Goal: Task Accomplishment & Management: Use online tool/utility

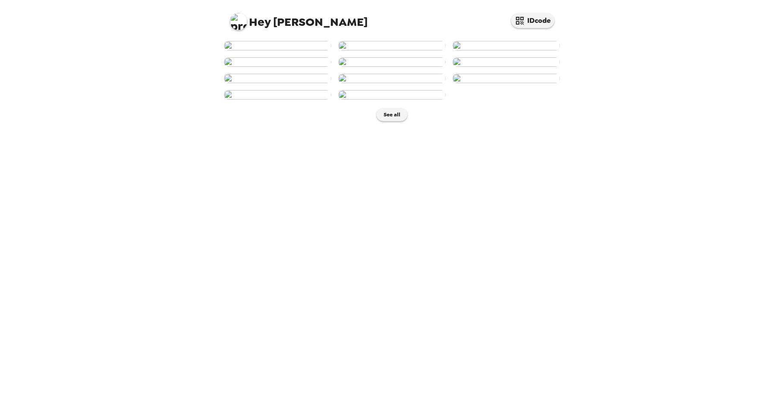
click at [518, 50] on img at bounding box center [505, 45] width 107 height 9
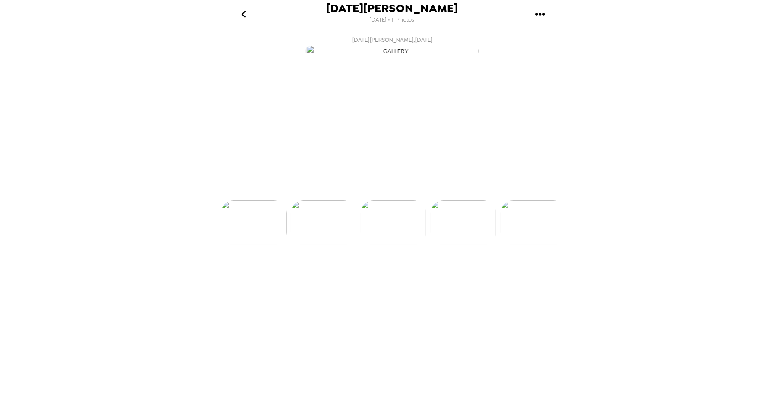
scroll to position [0, 139]
click at [258, 271] on img at bounding box center [253, 248] width 66 height 45
click at [398, 271] on img at bounding box center [396, 248] width 66 height 45
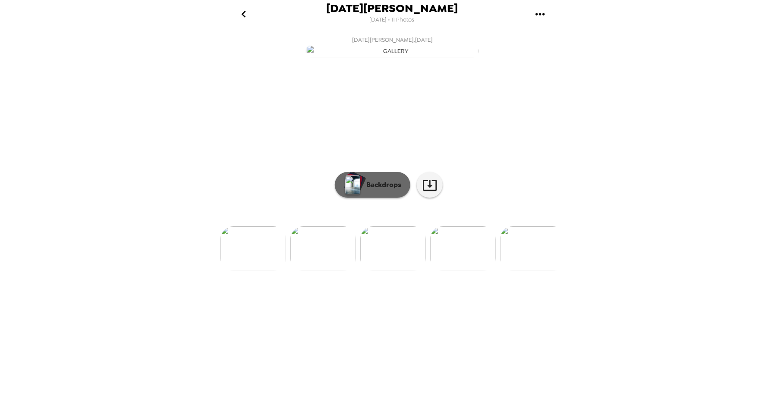
click at [392, 190] on p "Backdrops" at bounding box center [381, 185] width 39 height 10
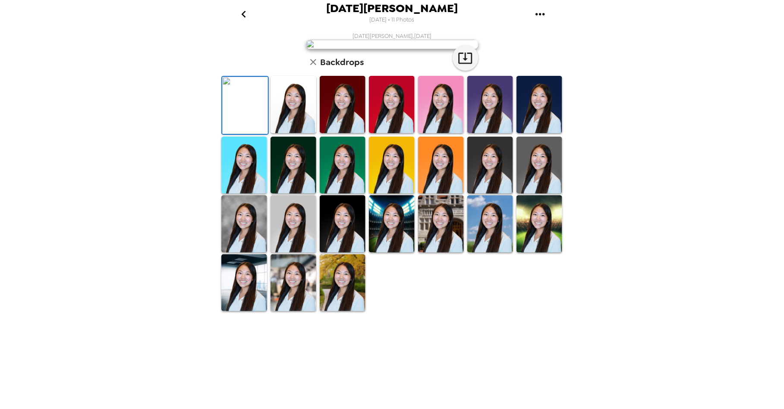
click at [251, 134] on img at bounding box center [245, 105] width 46 height 57
click at [462, 64] on icon "button" at bounding box center [465, 58] width 14 height 11
drag, startPoint x: 295, startPoint y: 319, endPoint x: 370, endPoint y: 316, distance: 75.5
click at [294, 133] on img at bounding box center [293, 104] width 46 height 57
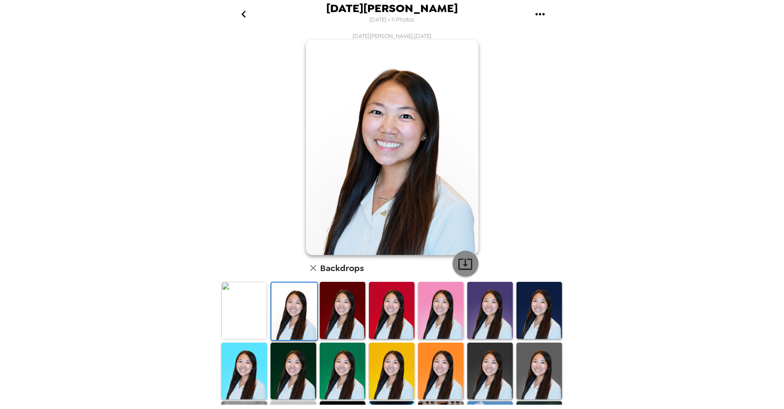
click at [462, 268] on icon "button" at bounding box center [465, 264] width 15 height 15
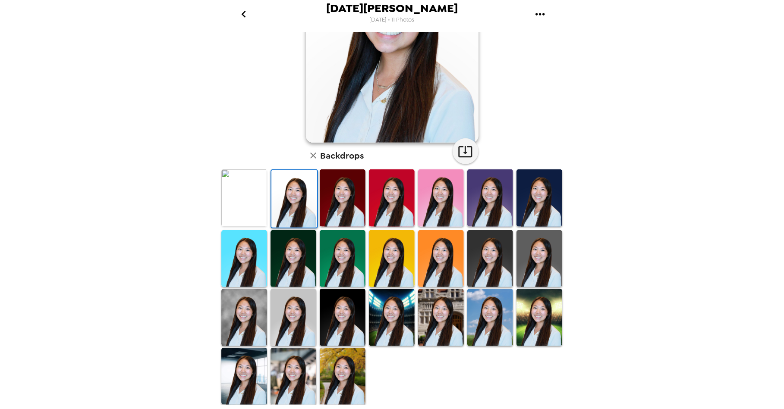
scroll to position [114, 0]
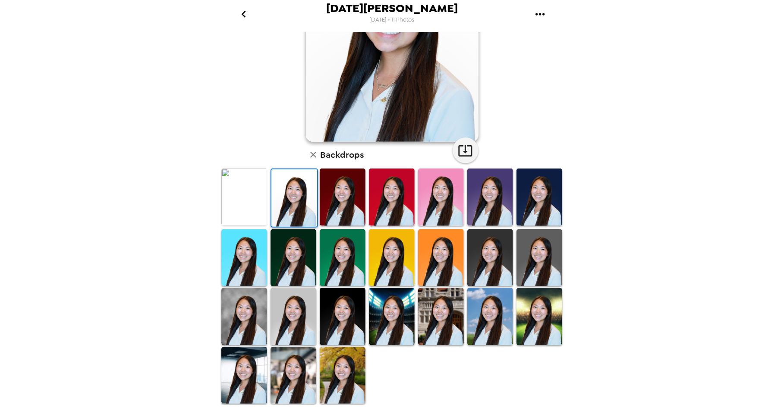
click at [232, 321] on img at bounding box center [244, 316] width 46 height 57
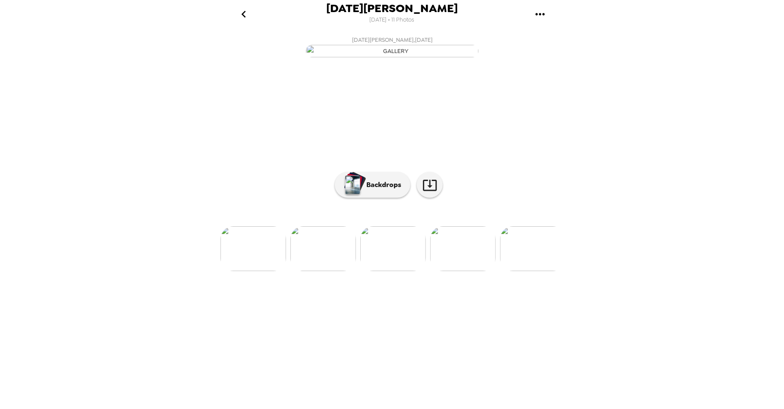
click at [318, 271] on img at bounding box center [323, 248] width 66 height 45
click at [381, 190] on p "Backdrops" at bounding box center [381, 185] width 39 height 10
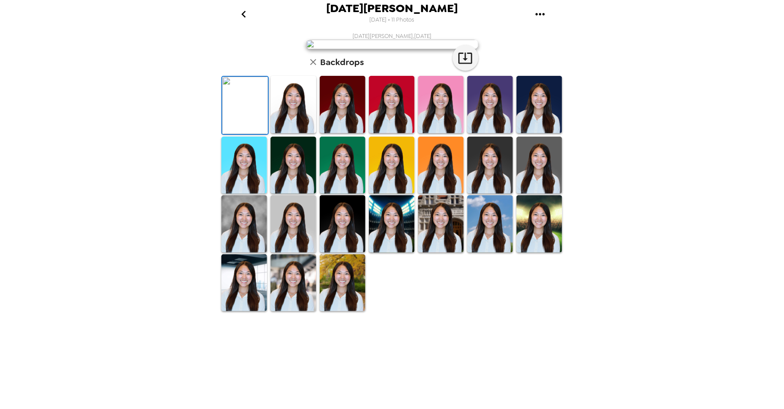
click at [255, 134] on img at bounding box center [245, 105] width 46 height 57
click at [465, 64] on icon "button" at bounding box center [465, 58] width 14 height 11
click at [307, 133] on img at bounding box center [293, 104] width 46 height 57
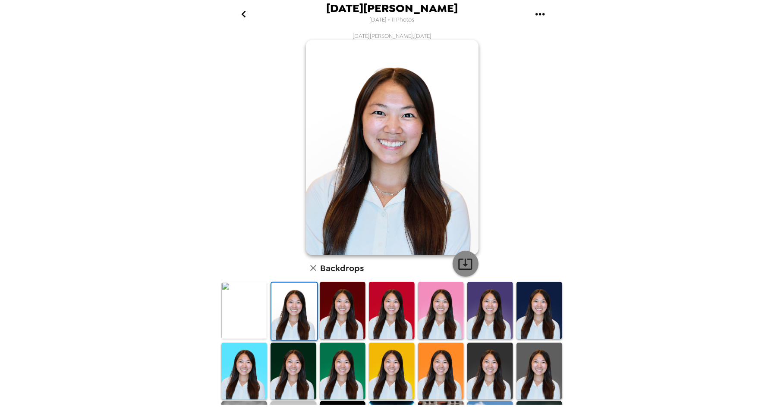
click at [467, 264] on icon "button" at bounding box center [465, 264] width 15 height 15
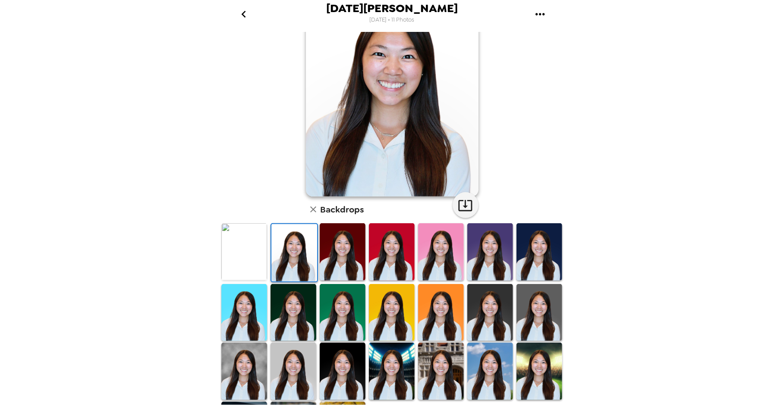
scroll to position [74, 0]
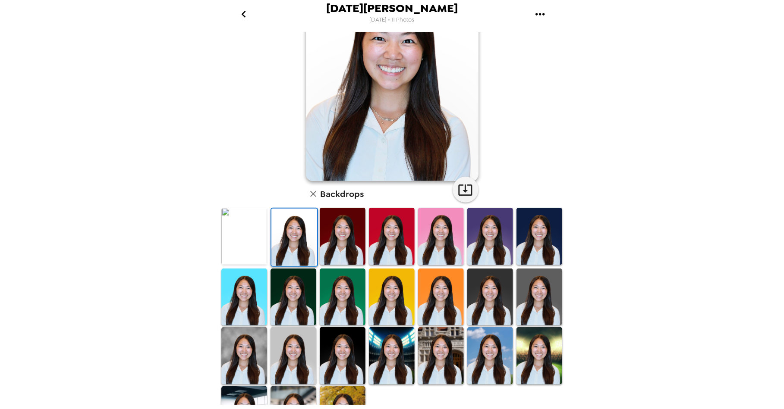
click at [257, 348] on img at bounding box center [244, 355] width 46 height 57
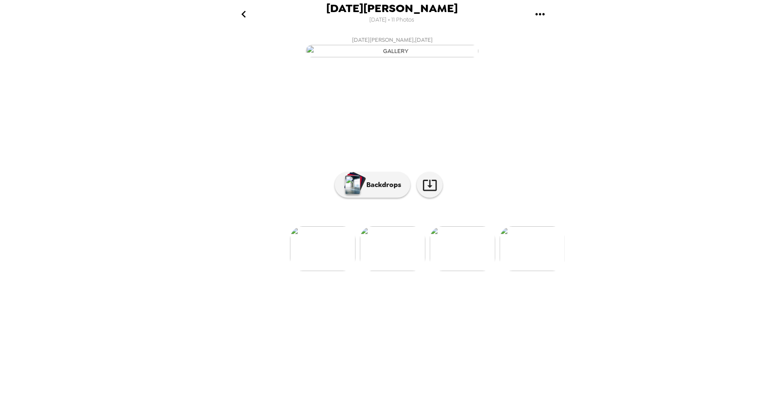
click at [320, 271] on img at bounding box center [323, 248] width 66 height 45
click at [392, 190] on p "Backdrops" at bounding box center [381, 185] width 39 height 10
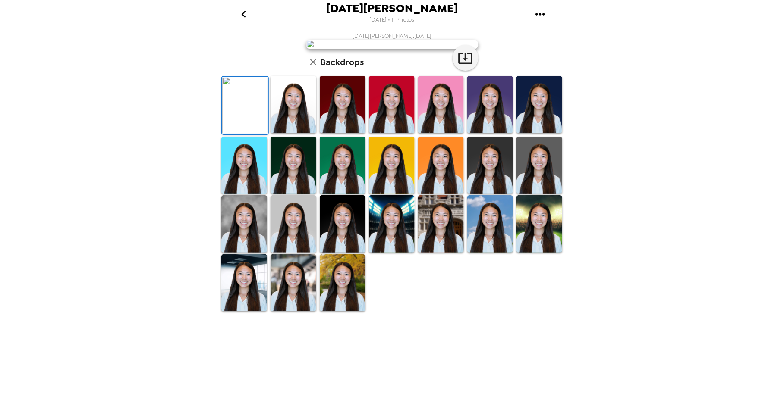
click at [244, 134] on img at bounding box center [245, 105] width 46 height 57
click at [468, 64] on icon "button" at bounding box center [465, 58] width 14 height 11
click at [297, 133] on img at bounding box center [293, 104] width 46 height 57
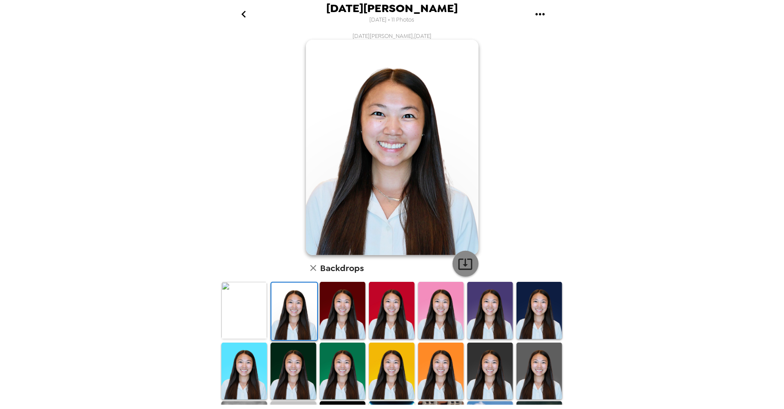
click at [458, 262] on icon "button" at bounding box center [465, 264] width 15 height 15
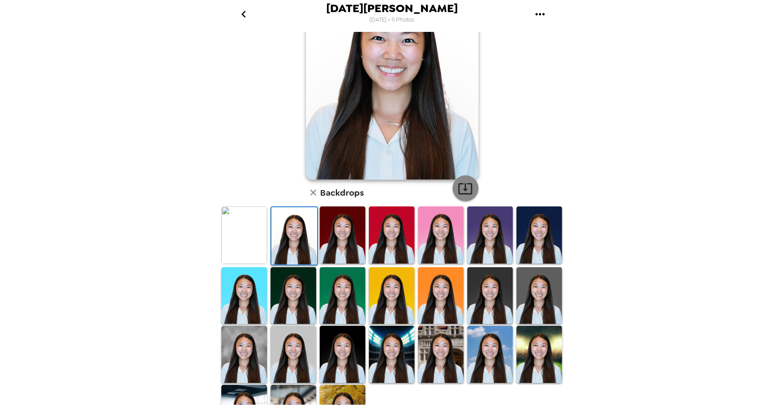
scroll to position [114, 0]
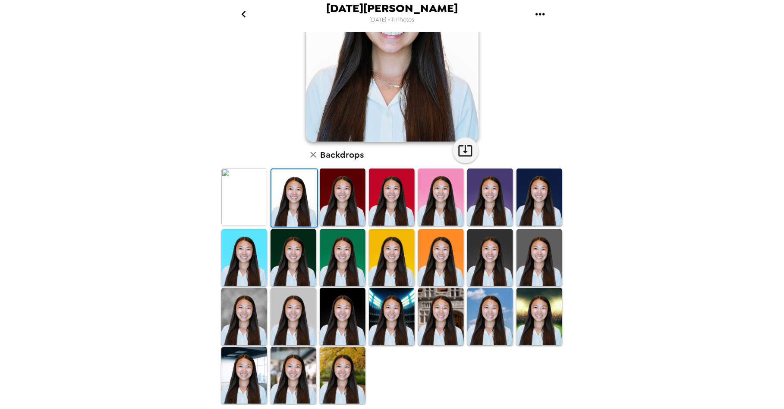
click at [251, 320] on img at bounding box center [244, 316] width 46 height 57
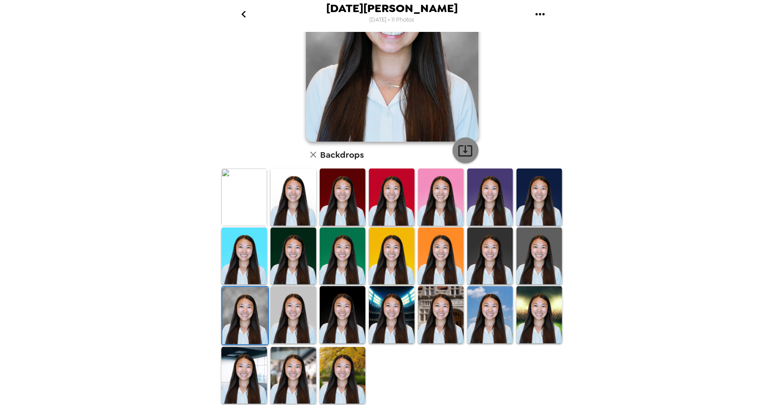
click at [473, 147] on button "button" at bounding box center [465, 151] width 26 height 26
click at [436, 308] on img at bounding box center [441, 314] width 46 height 57
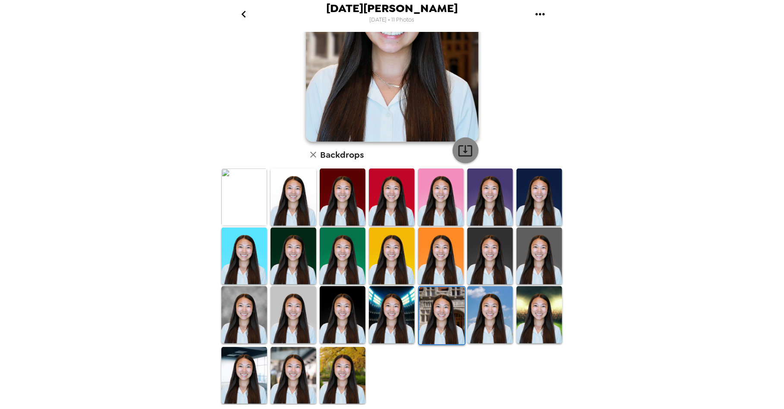
click at [463, 150] on icon "button" at bounding box center [465, 150] width 15 height 15
click at [246, 371] on img at bounding box center [244, 375] width 46 height 57
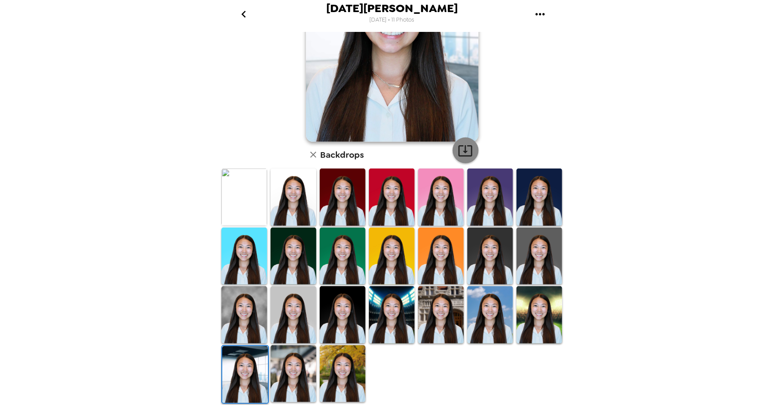
click at [458, 156] on icon "button" at bounding box center [465, 150] width 15 height 15
click at [288, 374] on img at bounding box center [293, 373] width 46 height 57
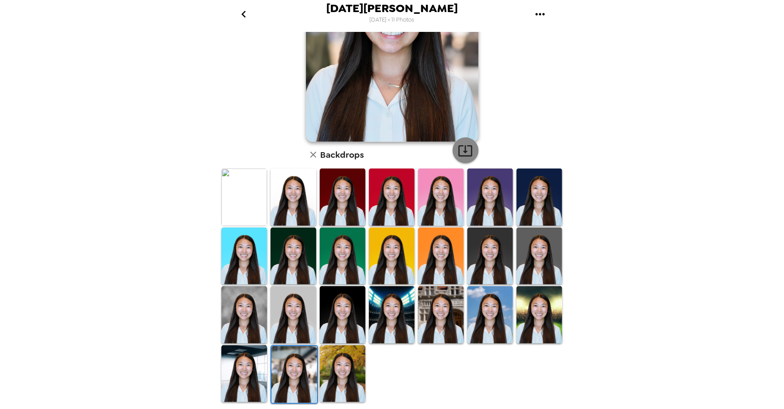
click at [463, 149] on icon "button" at bounding box center [465, 150] width 15 height 15
